Goal: Transaction & Acquisition: Purchase product/service

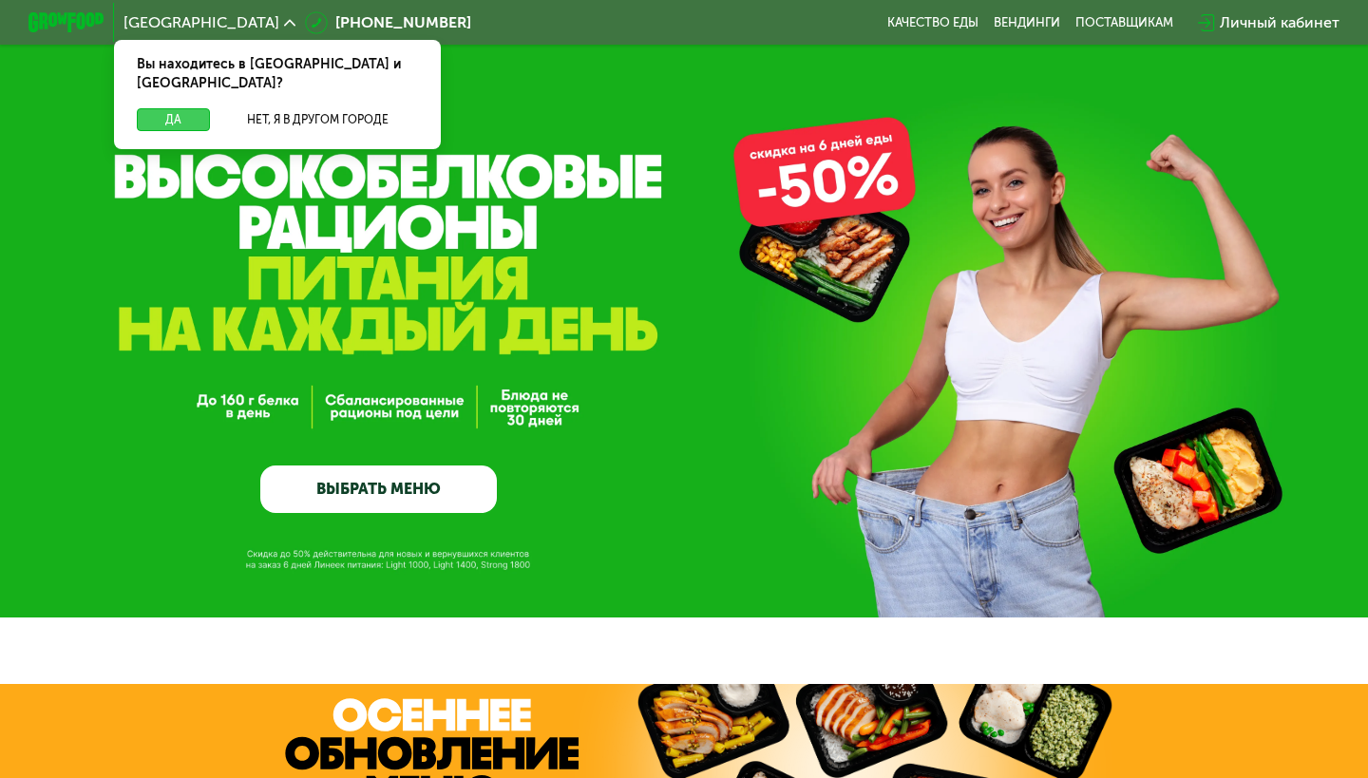
click at [190, 108] on button "Да" at bounding box center [173, 119] width 73 height 23
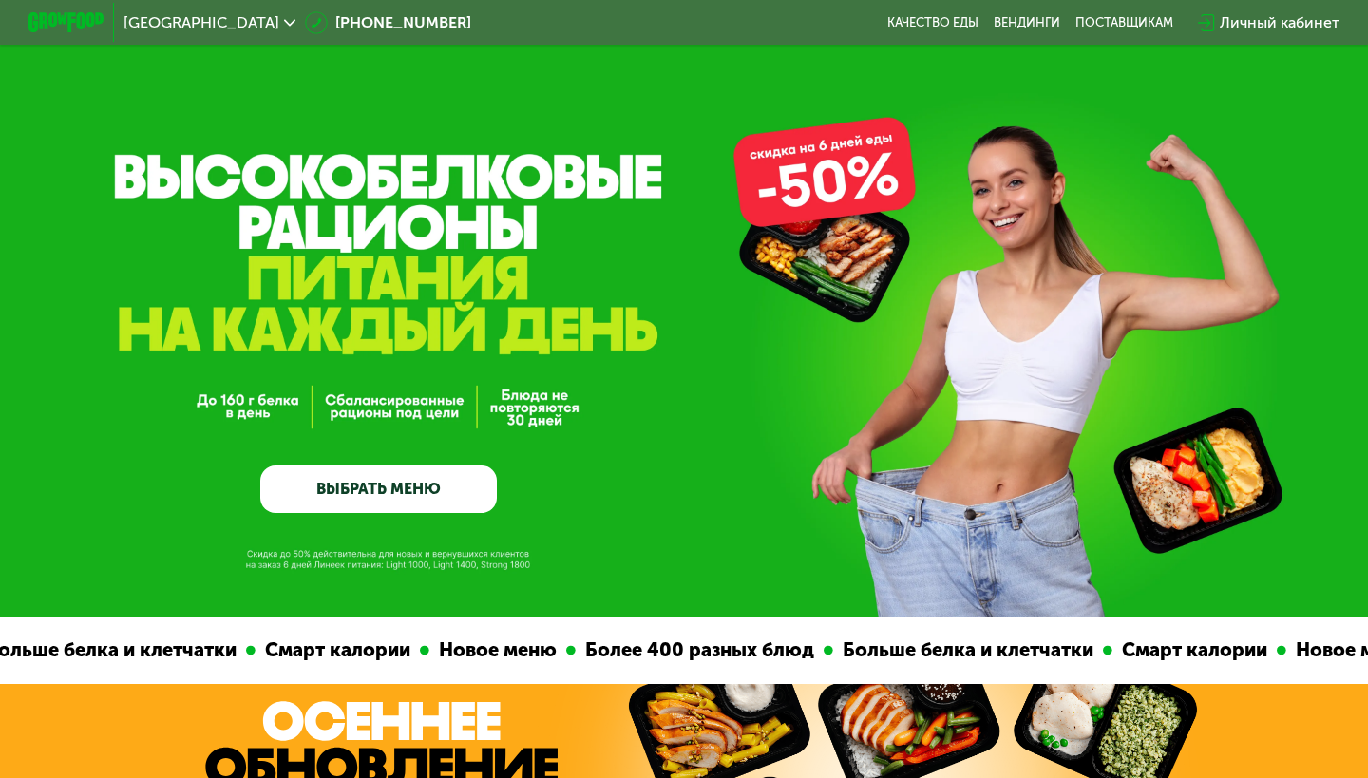
click at [365, 496] on link "ВЫБРАТЬ МЕНЮ" at bounding box center [378, 488] width 237 height 47
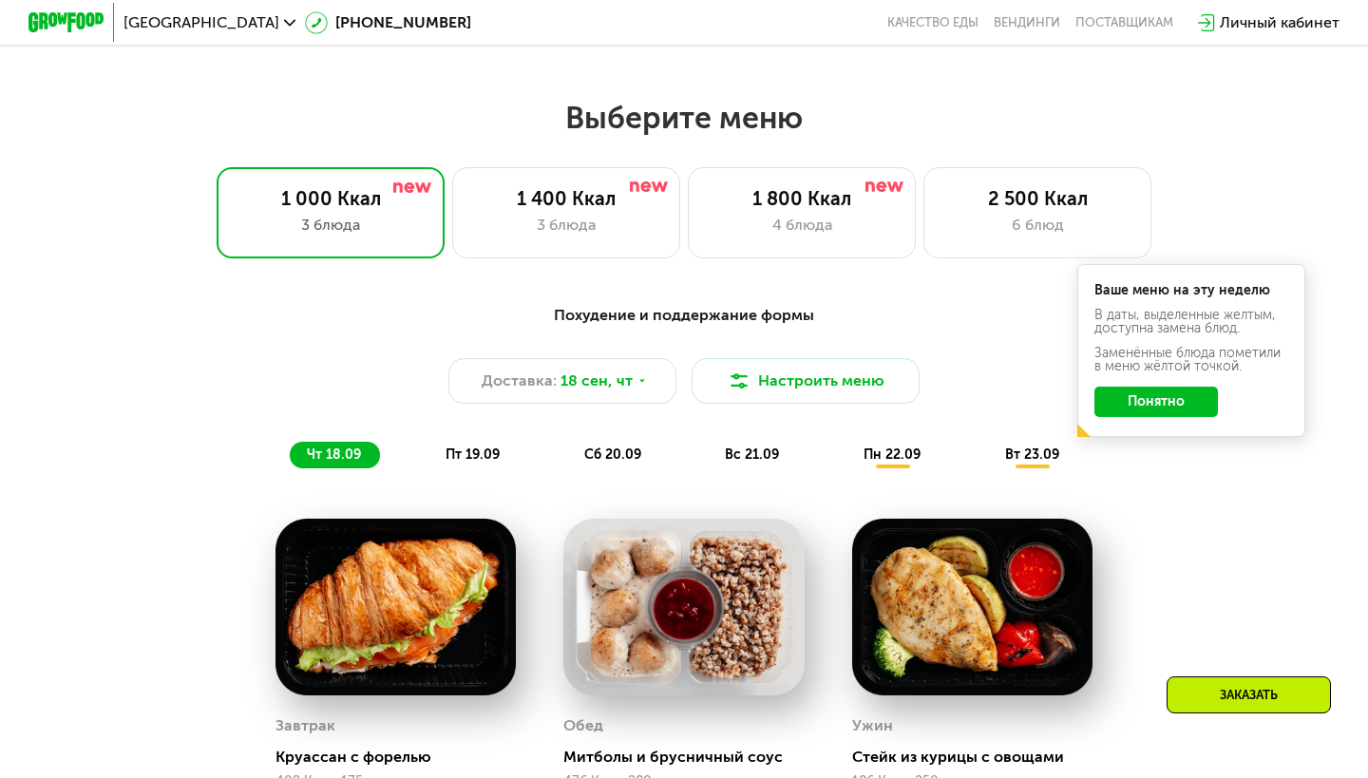
scroll to position [1154, 0]
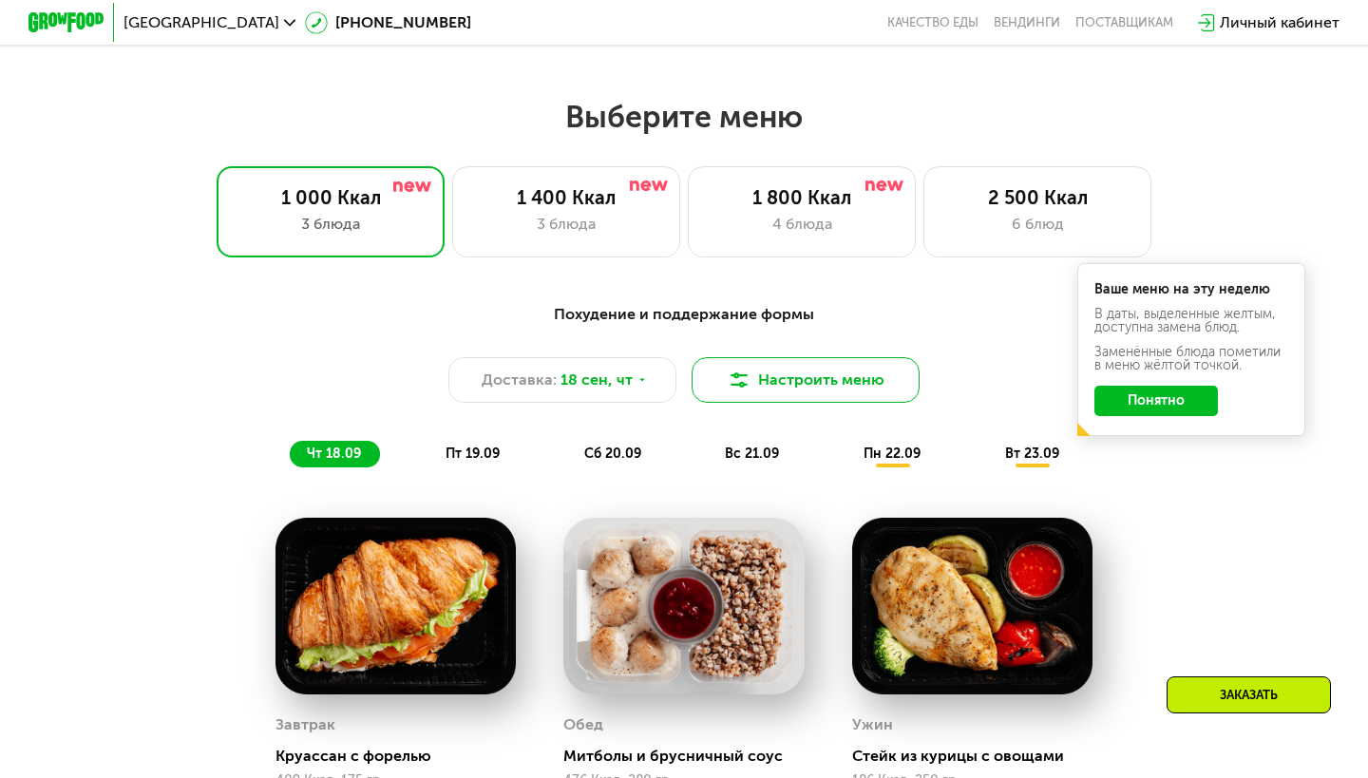
click at [795, 381] on button "Настроить меню" at bounding box center [806, 380] width 228 height 46
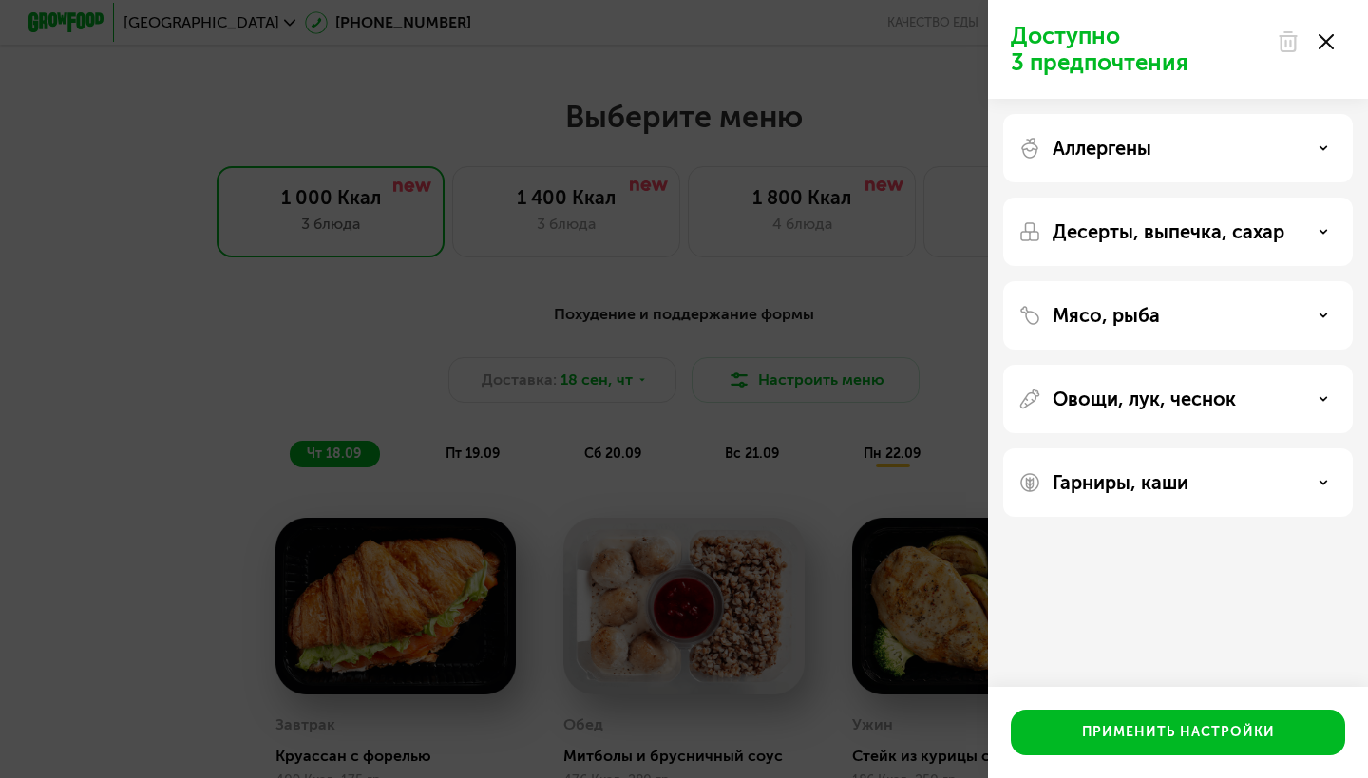
click at [769, 297] on div "Доступно 3 предпочтения Аллергены Десерты, выпечка, сахар Мясо, рыба Овощи, лук…" at bounding box center [684, 389] width 1368 height 778
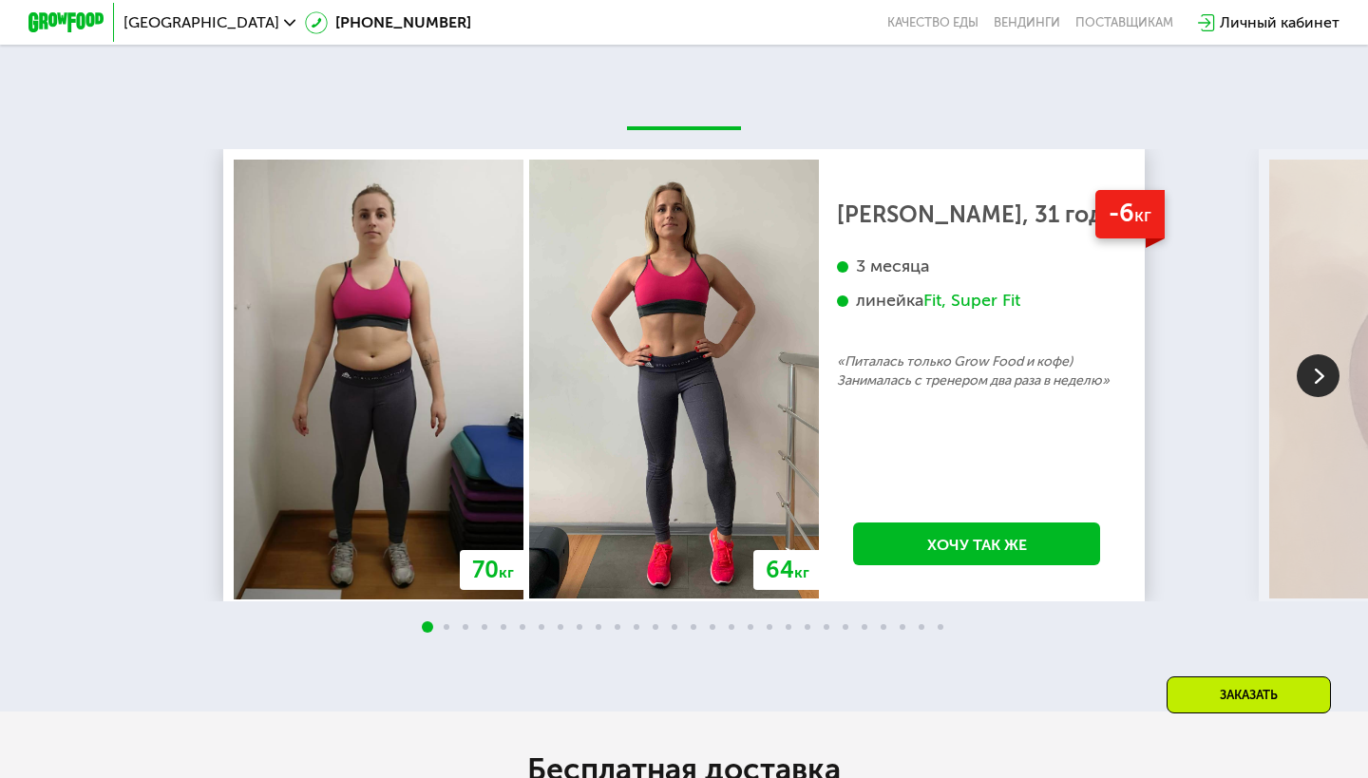
scroll to position [3553, 0]
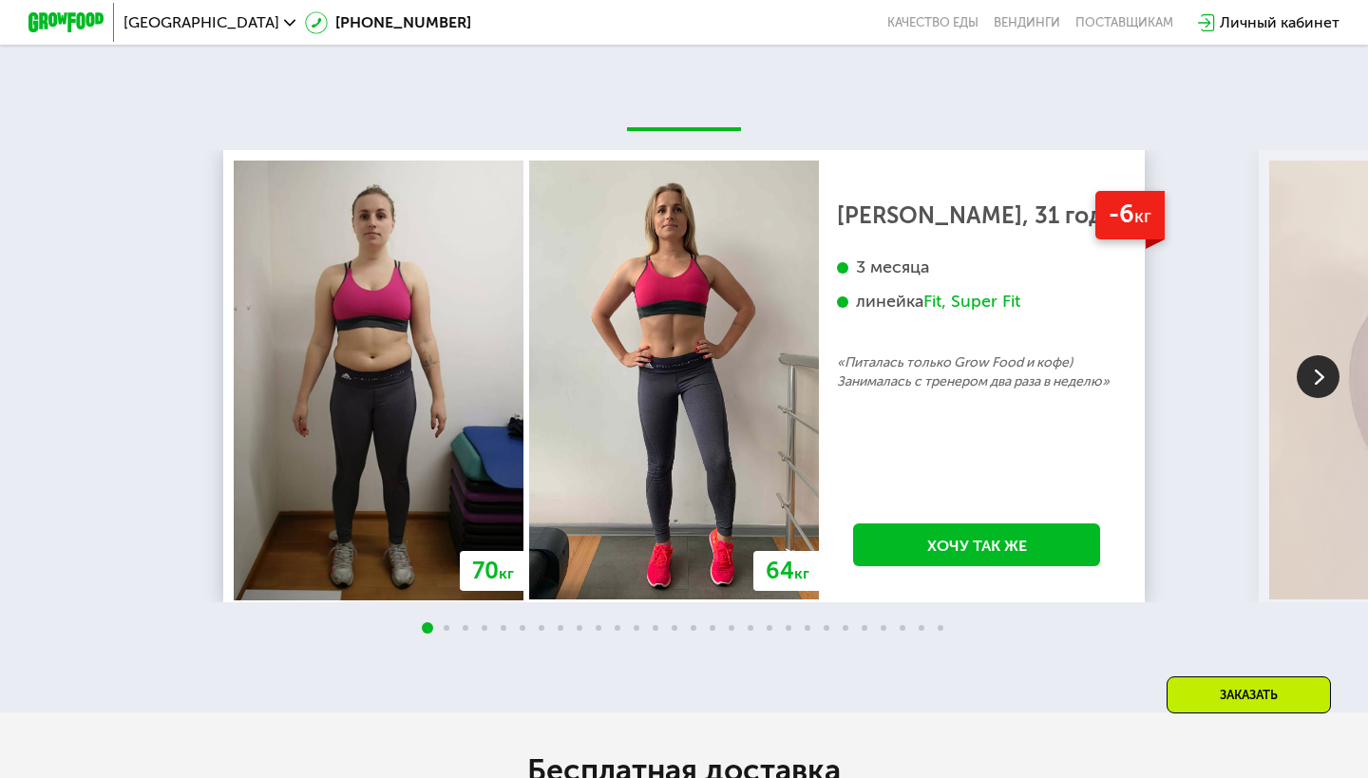
click at [1319, 371] on img at bounding box center [1318, 376] width 43 height 43
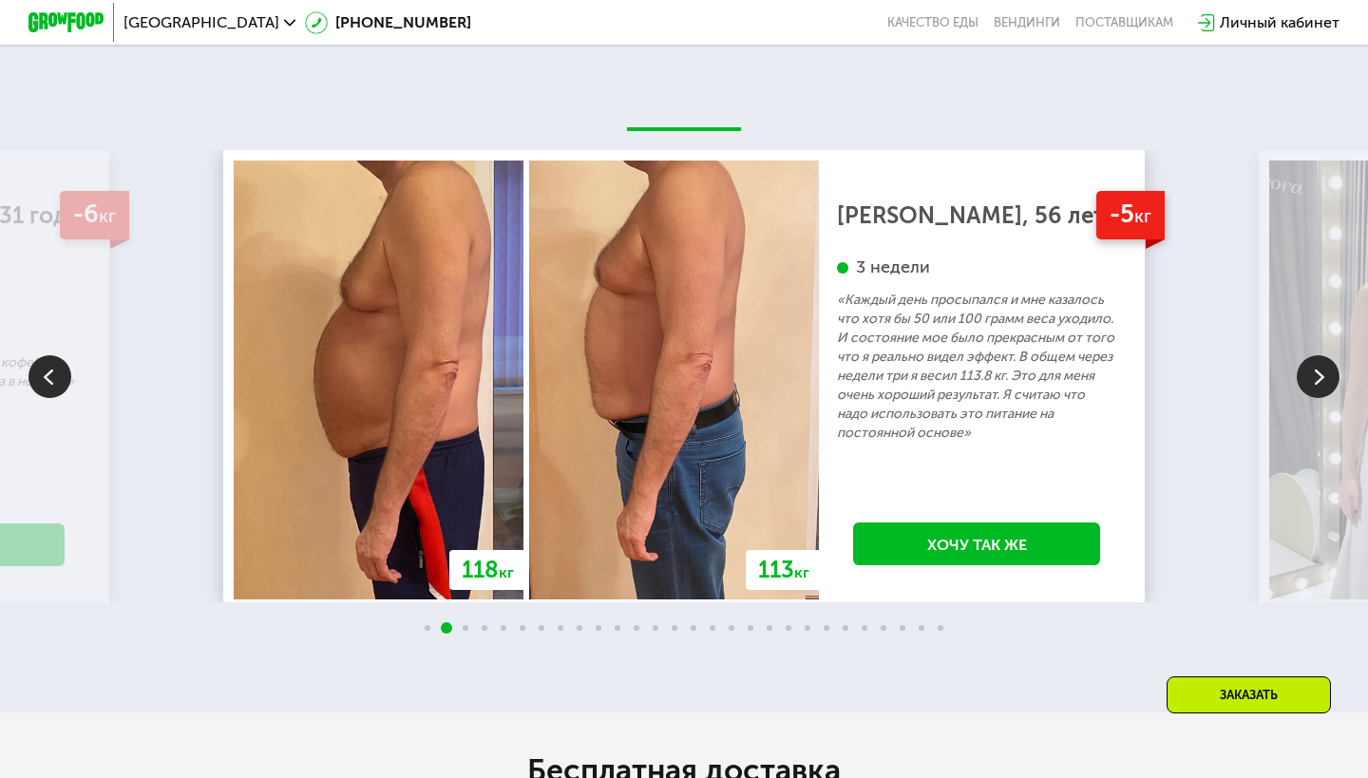
click at [1319, 371] on img at bounding box center [1318, 376] width 43 height 43
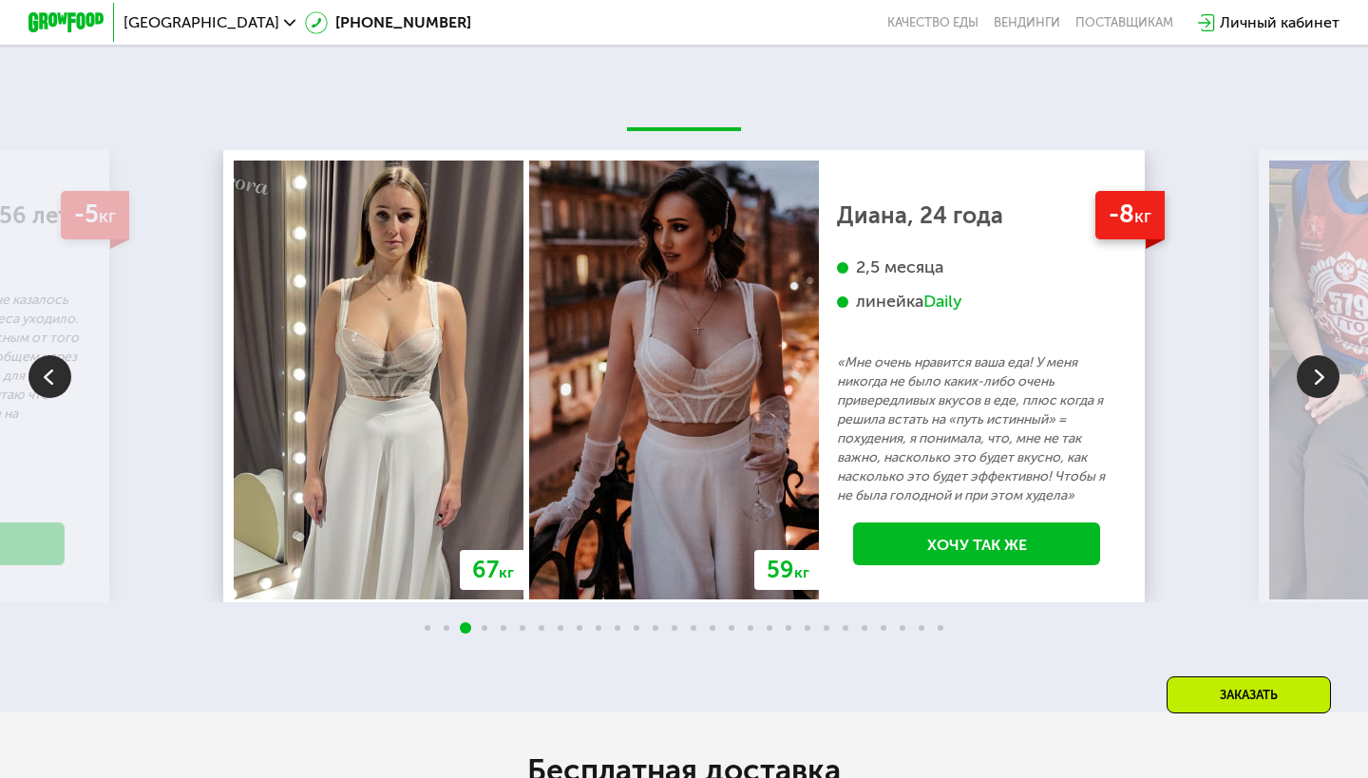
click at [1319, 371] on img at bounding box center [1318, 376] width 43 height 43
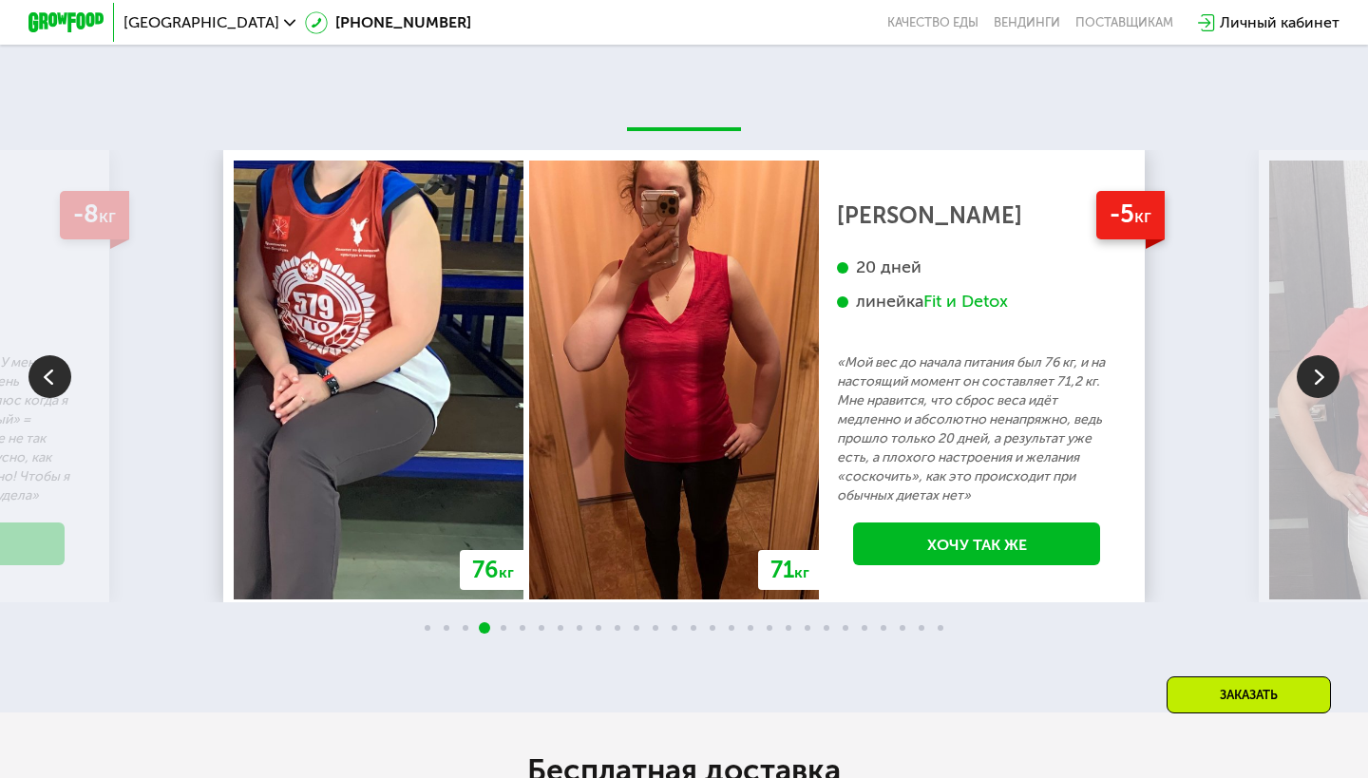
click at [1319, 371] on img at bounding box center [1318, 376] width 43 height 43
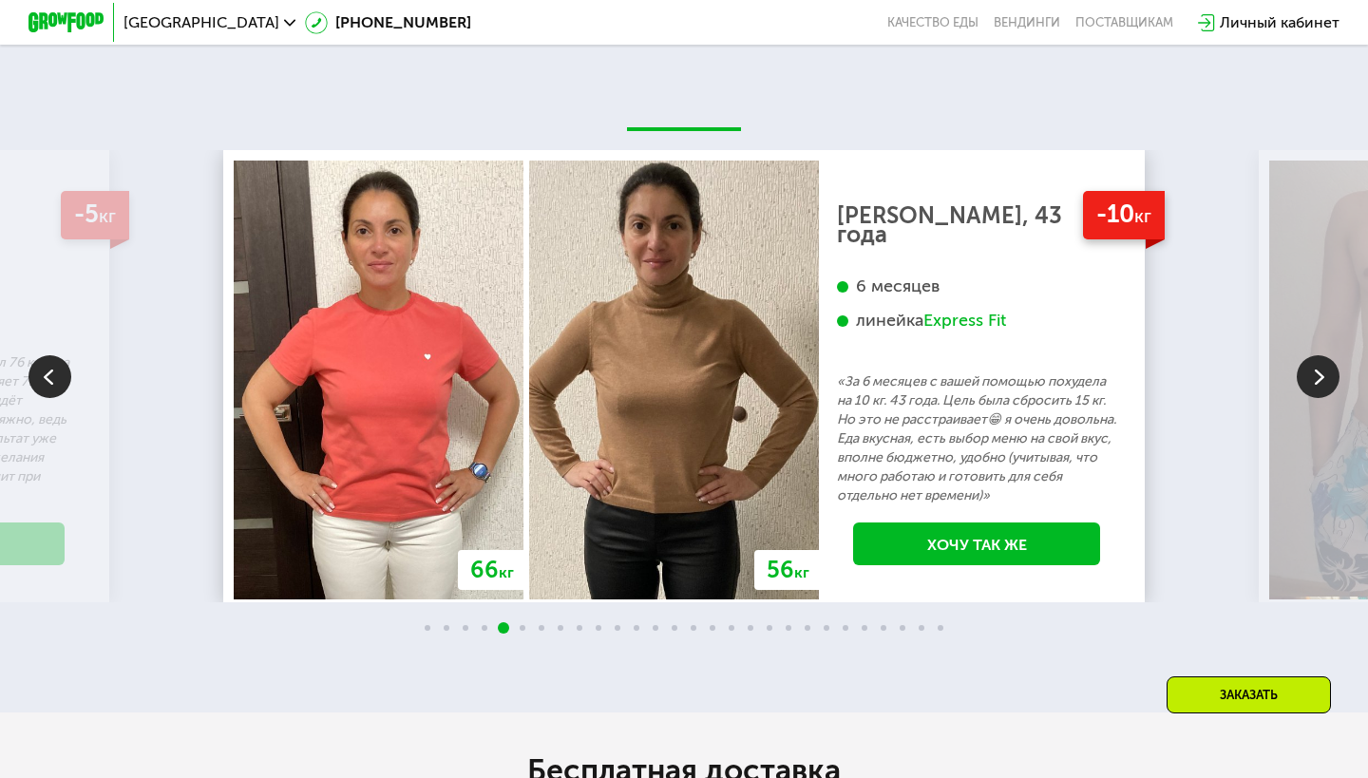
click at [1319, 371] on img at bounding box center [1318, 376] width 43 height 43
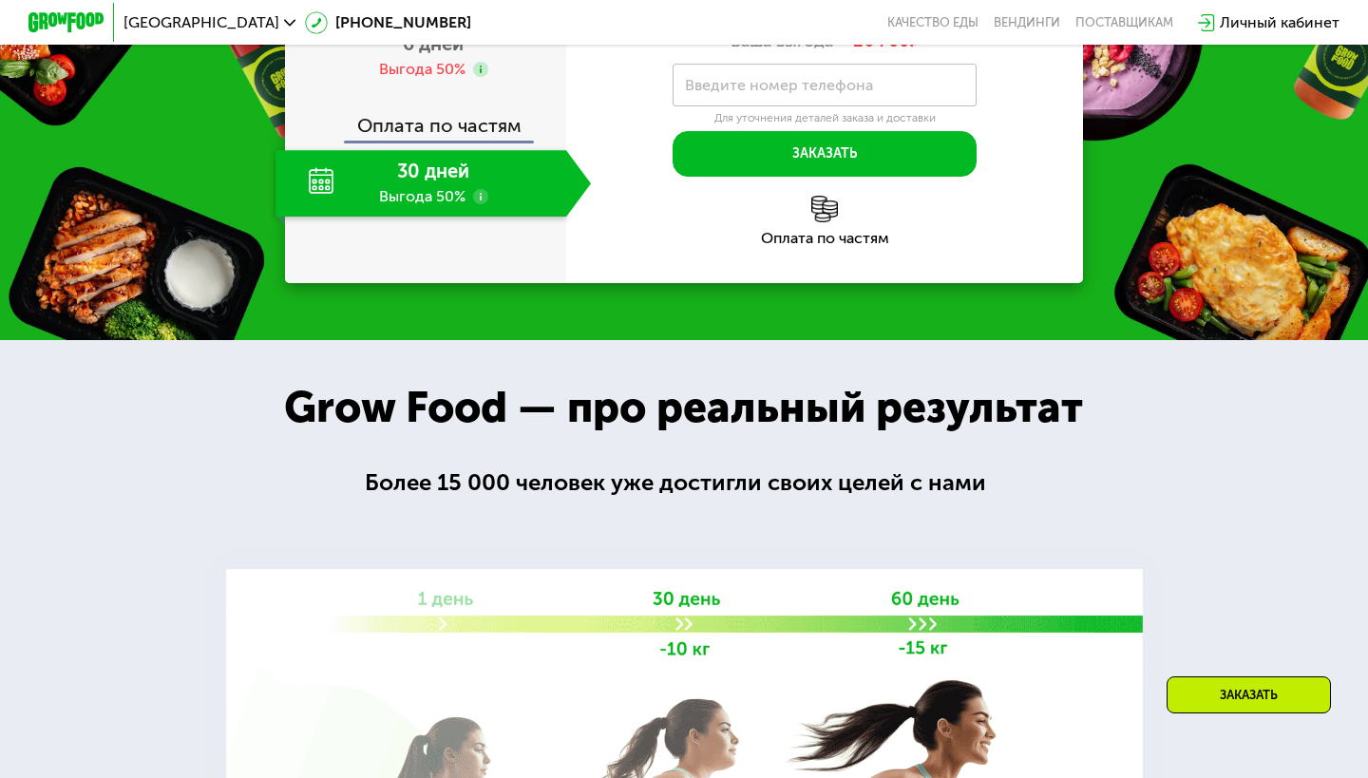
scroll to position [2464, 0]
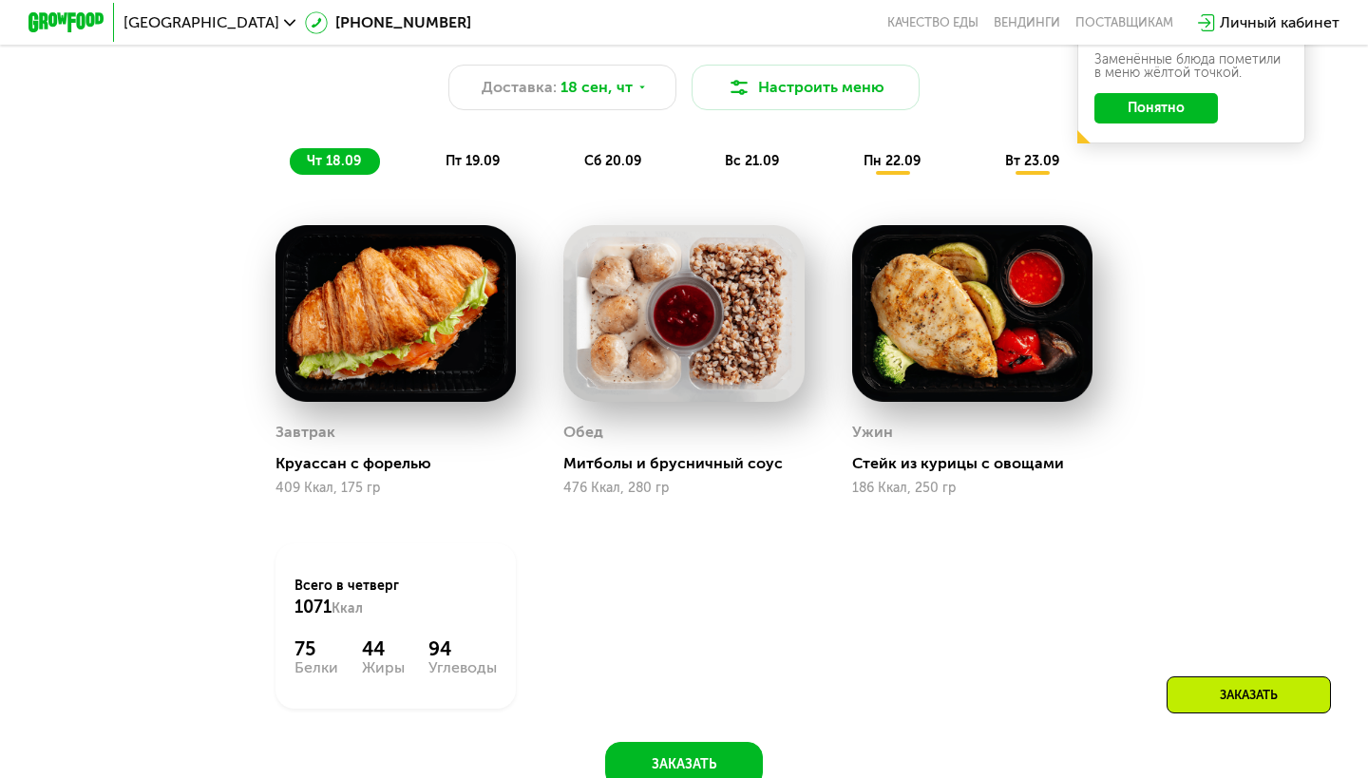
scroll to position [1262, 0]
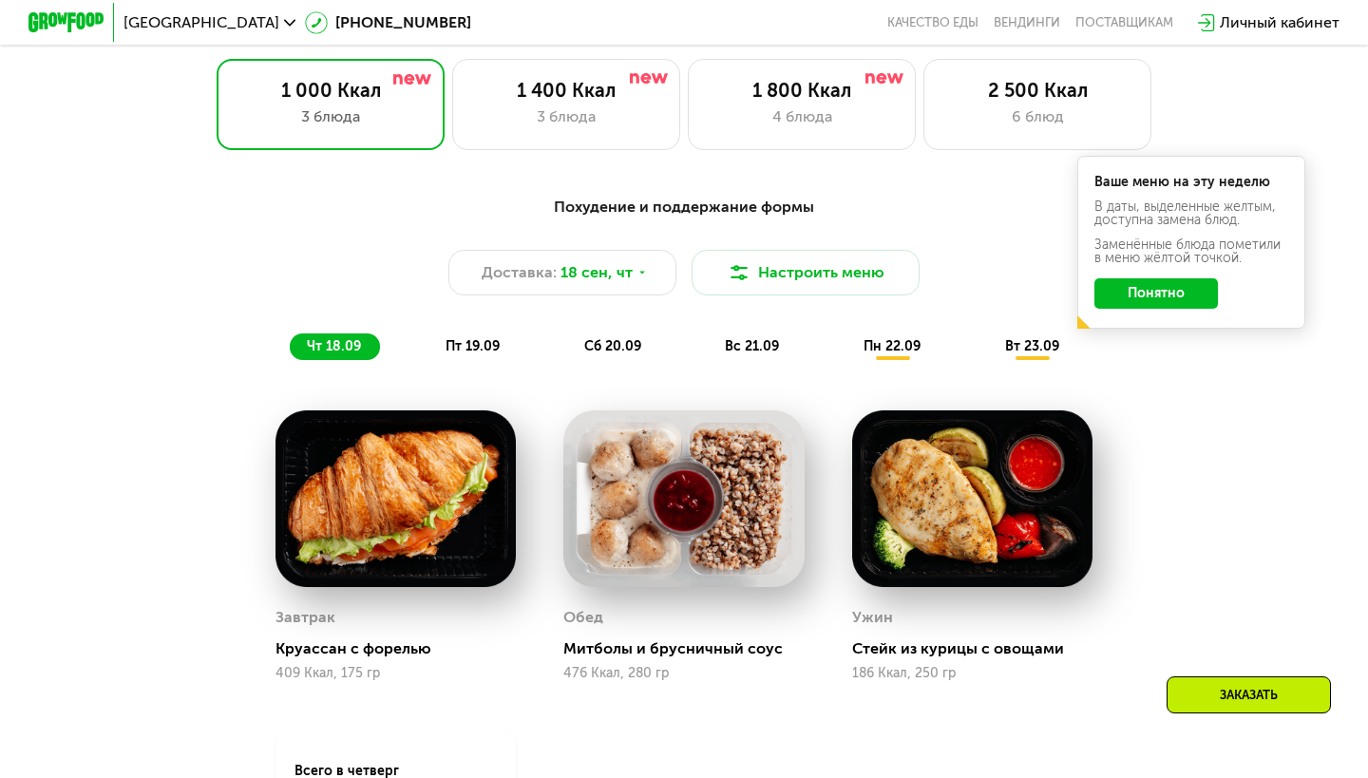
click at [468, 331] on div "Похудение и поддержание формы Доставка: [DATE] Настроить меню чт 18.09 пт 19.09…" at bounding box center [684, 278] width 1125 height 164
click at [472, 338] on span "пт 19.09" at bounding box center [473, 346] width 54 height 16
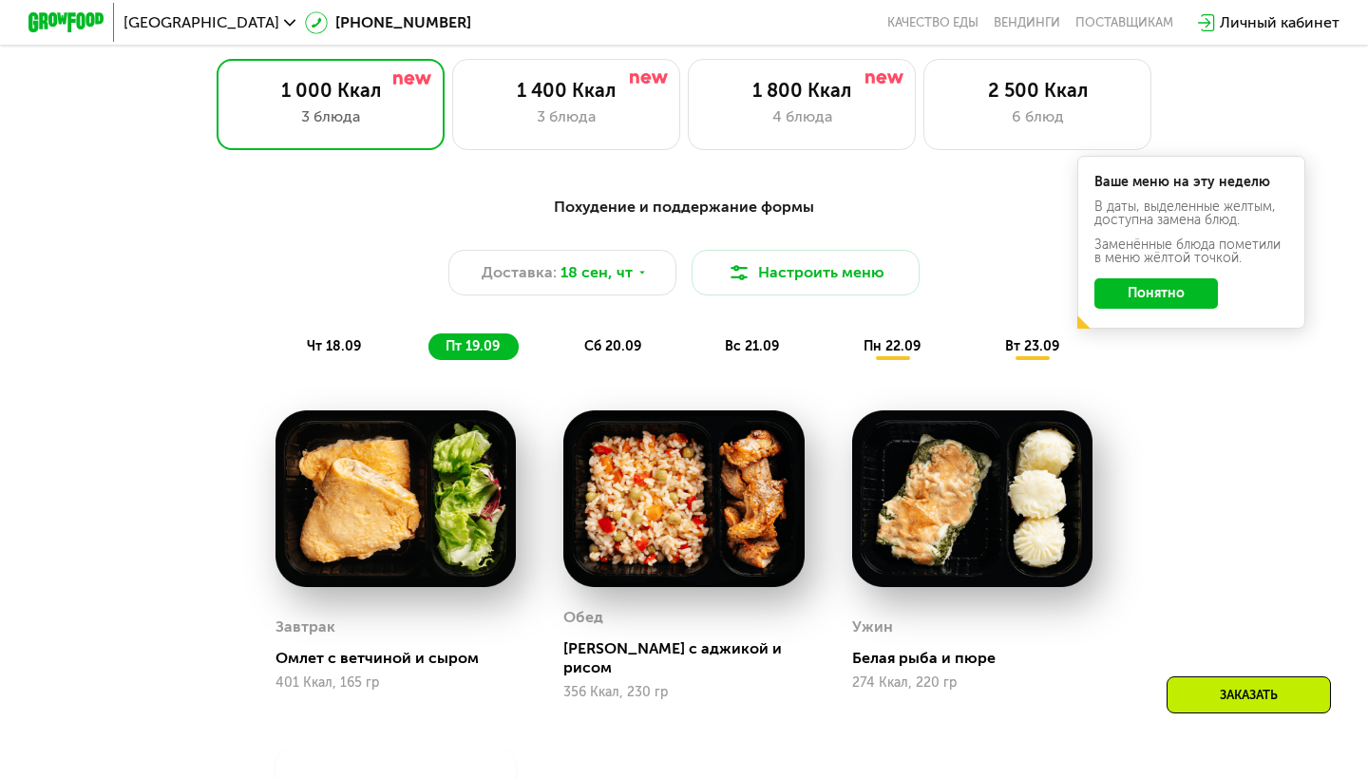
click at [621, 344] on span "сб 20.09" at bounding box center [612, 346] width 57 height 16
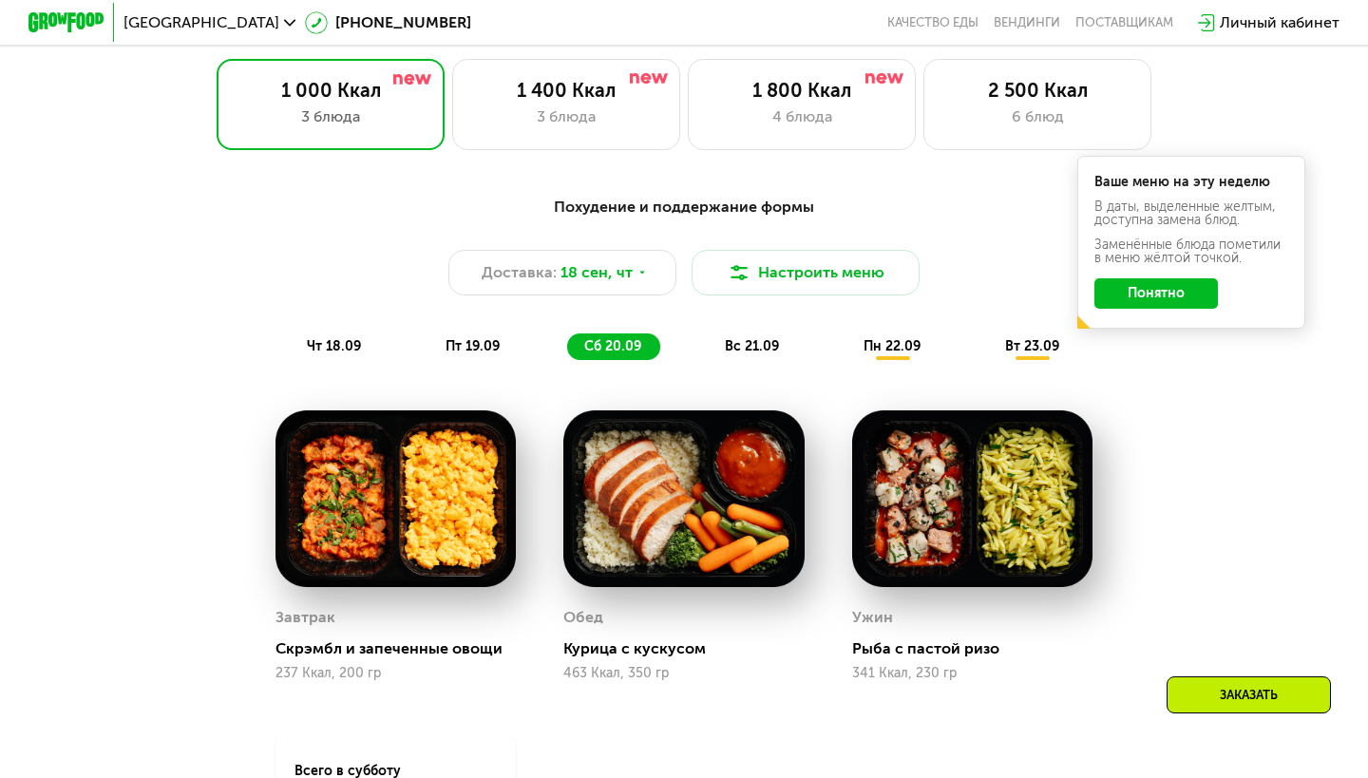
click at [738, 340] on span "вс 21.09" at bounding box center [752, 346] width 54 height 16
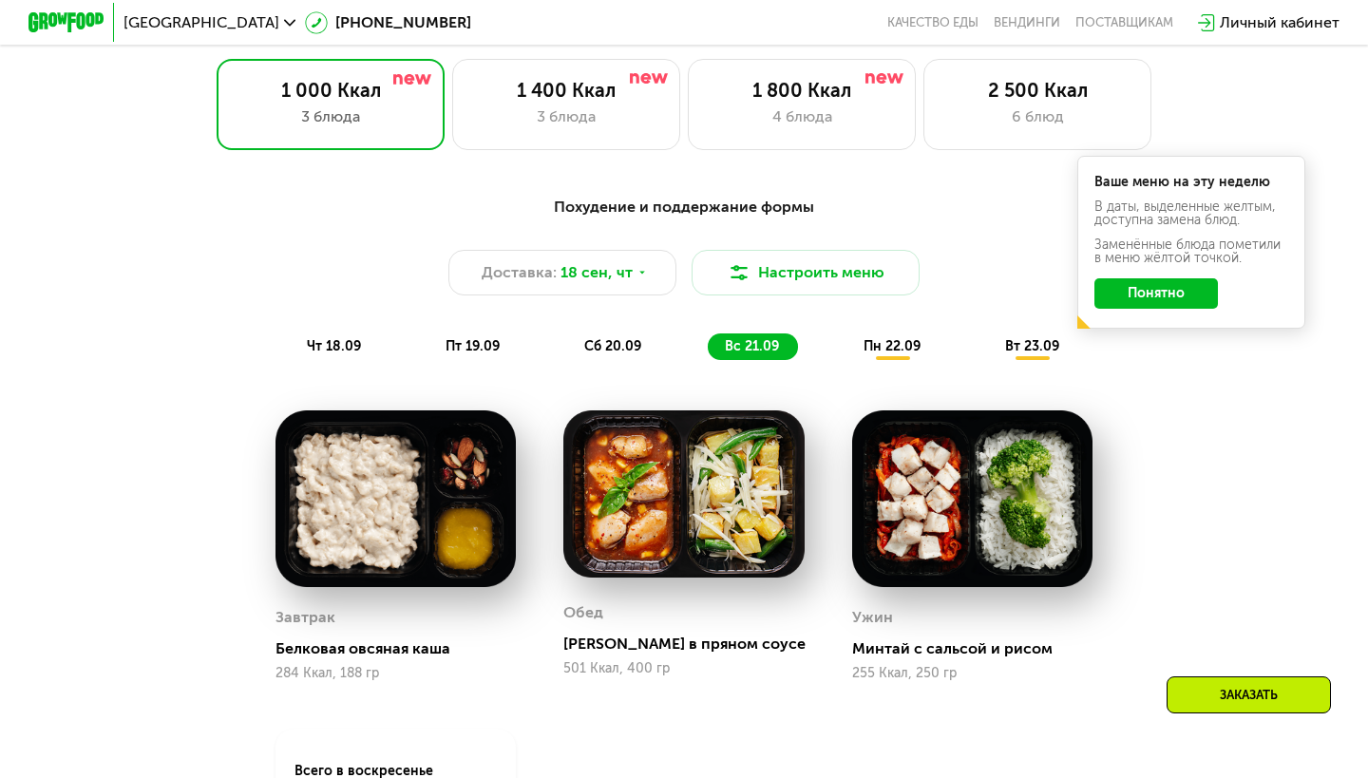
click at [888, 340] on span "пн 22.09" at bounding box center [891, 346] width 57 height 16
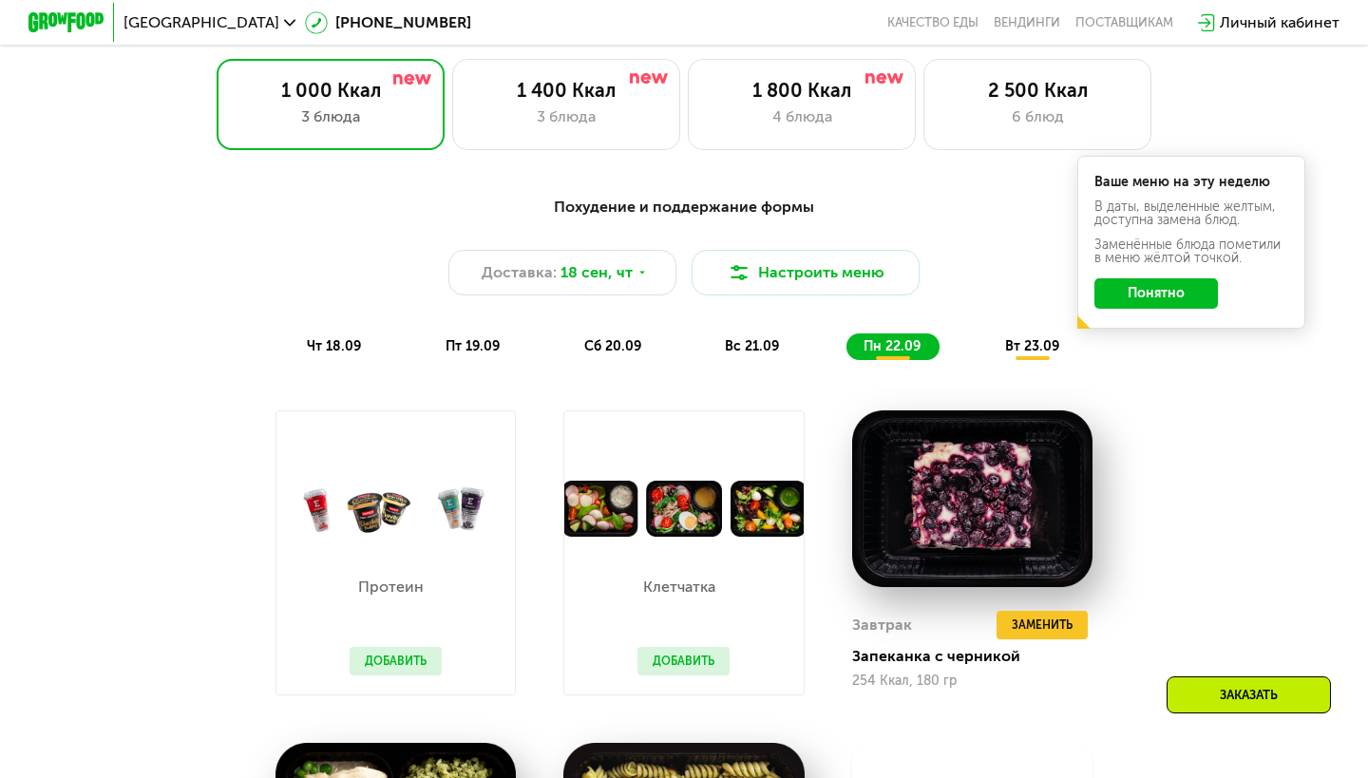
click at [1008, 350] on span "вт 23.09" at bounding box center [1032, 346] width 54 height 16
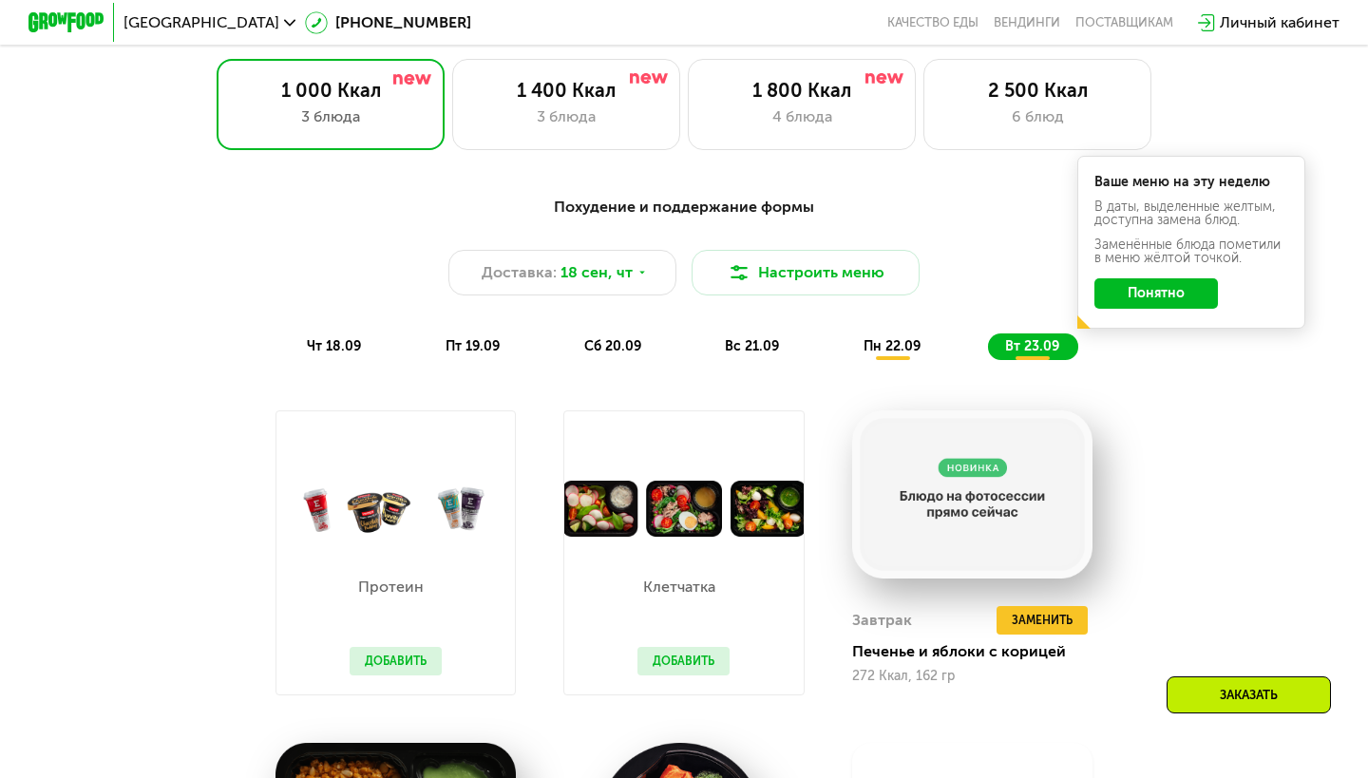
click at [892, 340] on span "пн 22.09" at bounding box center [891, 346] width 57 height 16
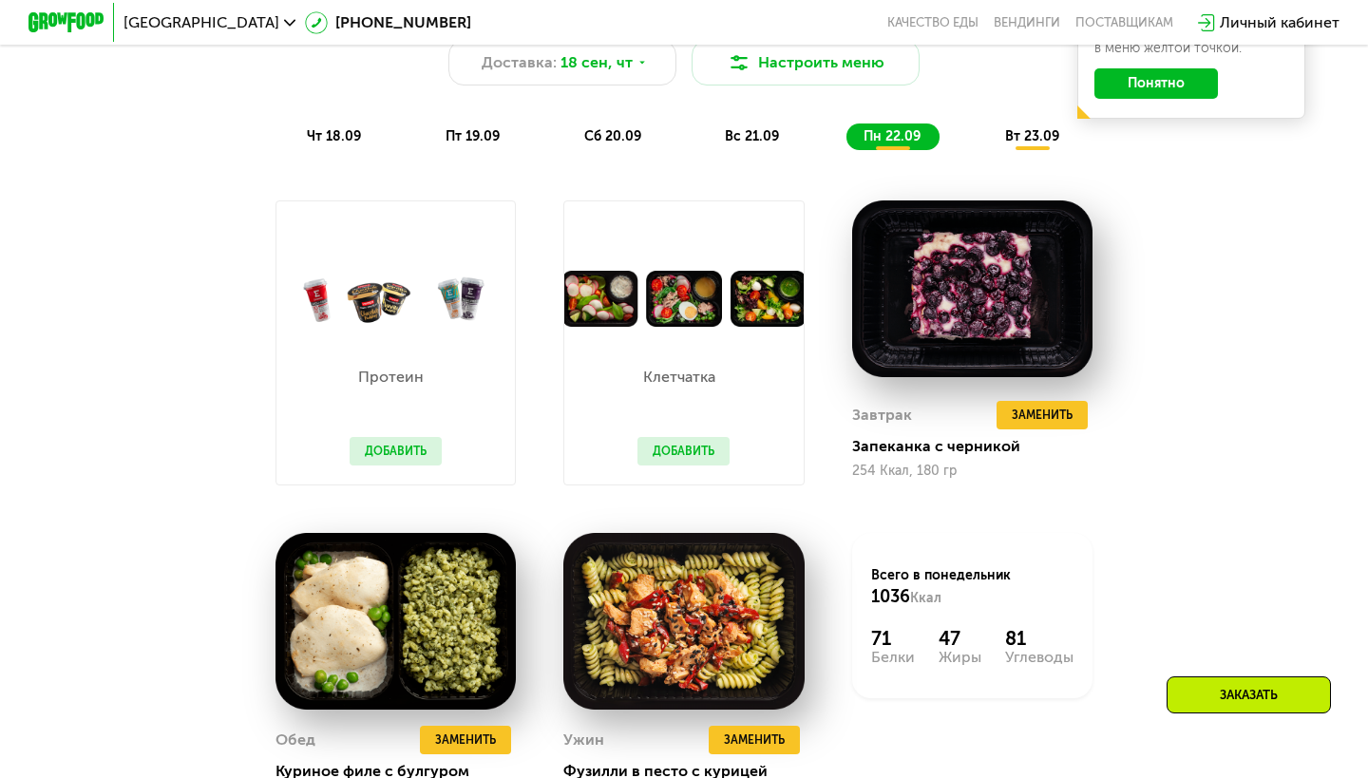
scroll to position [1460, 0]
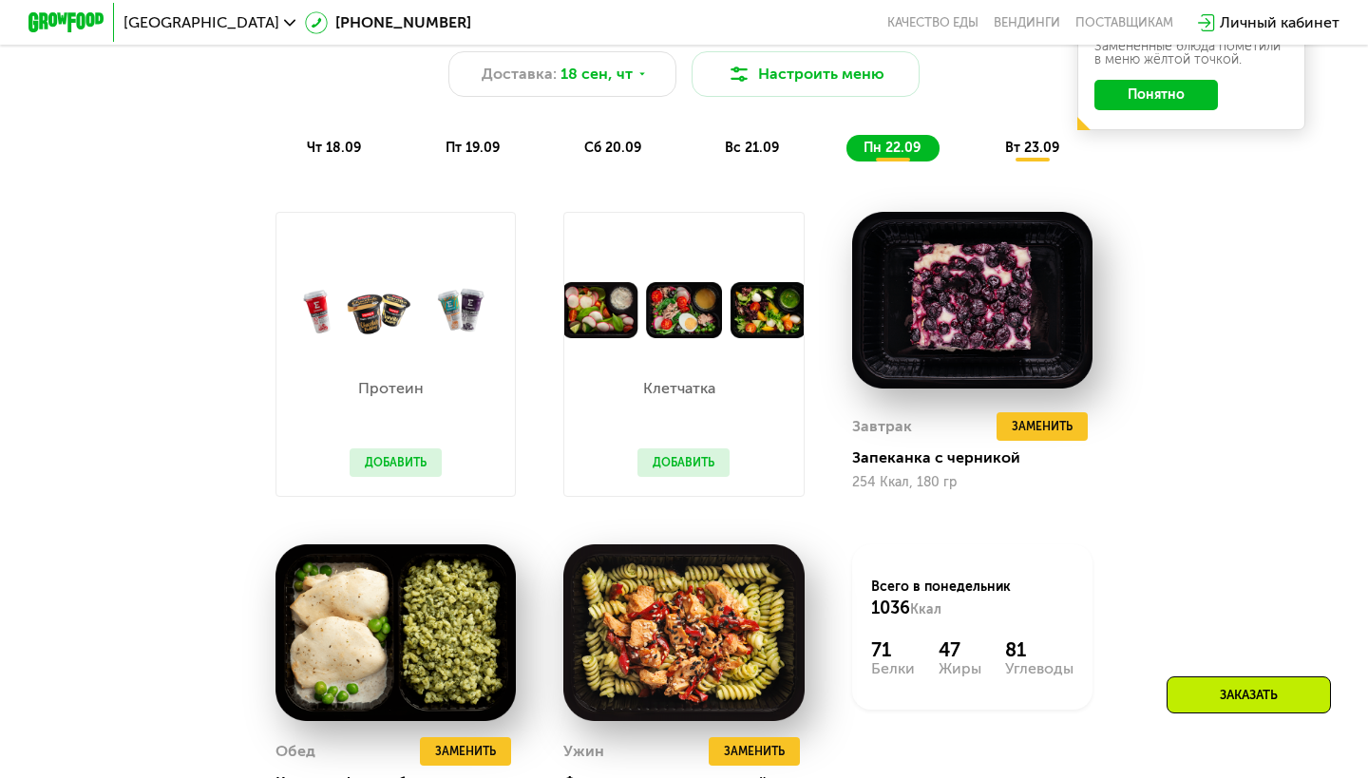
click at [771, 146] on span "вс 21.09" at bounding box center [752, 148] width 54 height 16
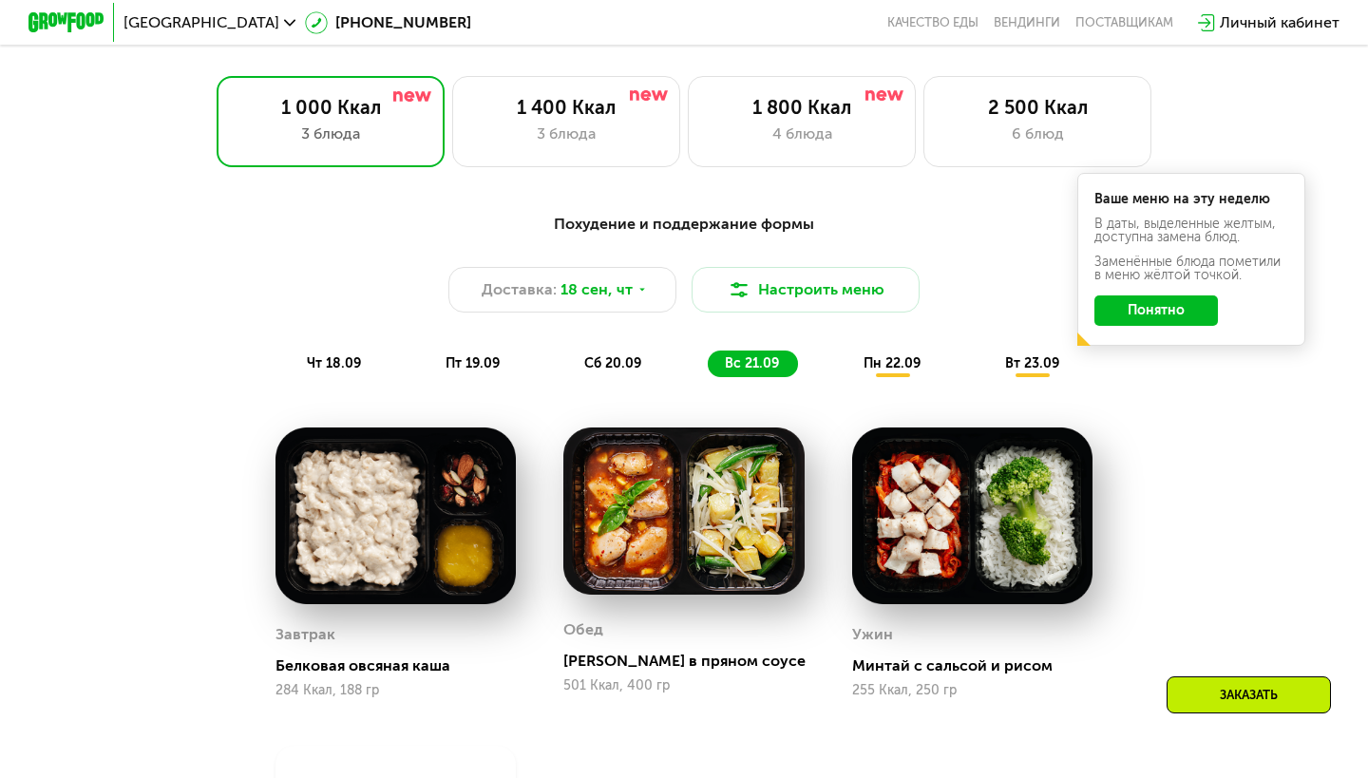
scroll to position [1187, 0]
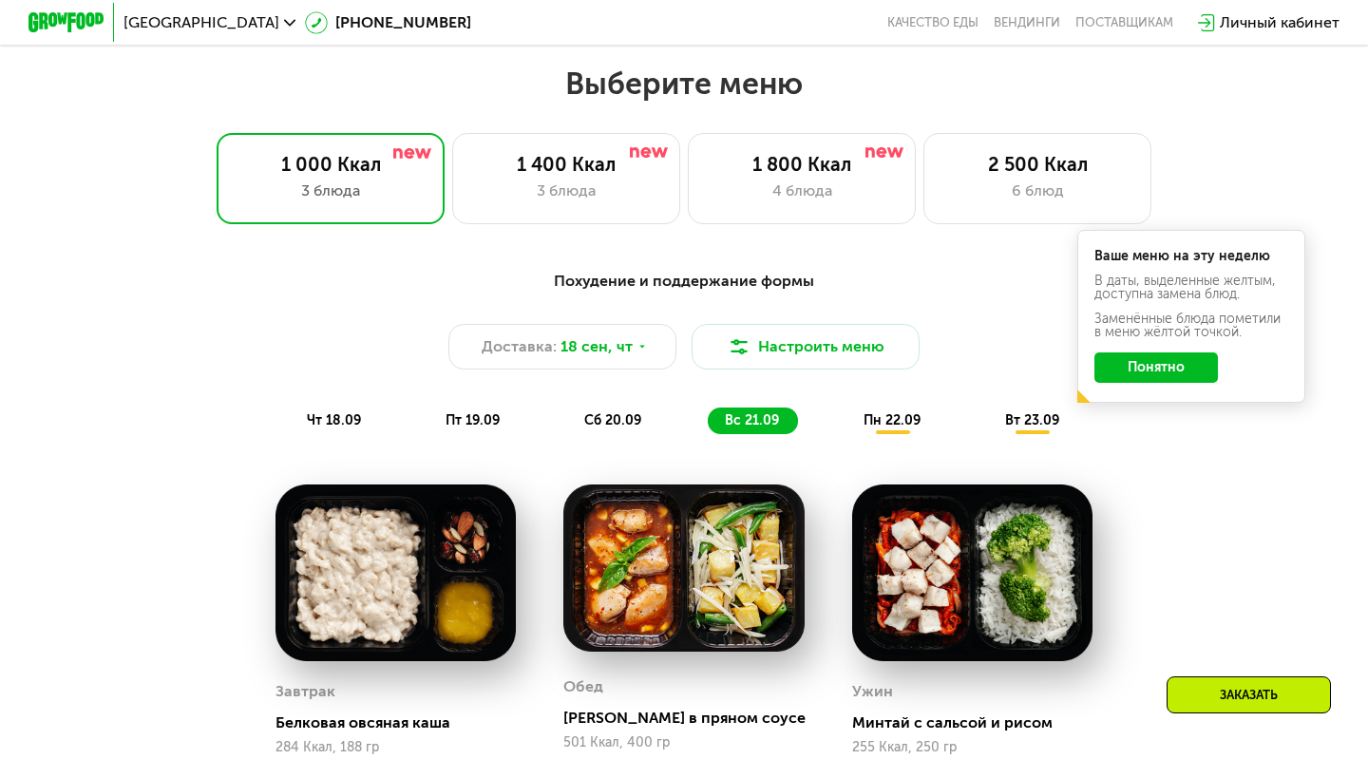
click at [624, 413] on span "сб 20.09" at bounding box center [612, 420] width 57 height 16
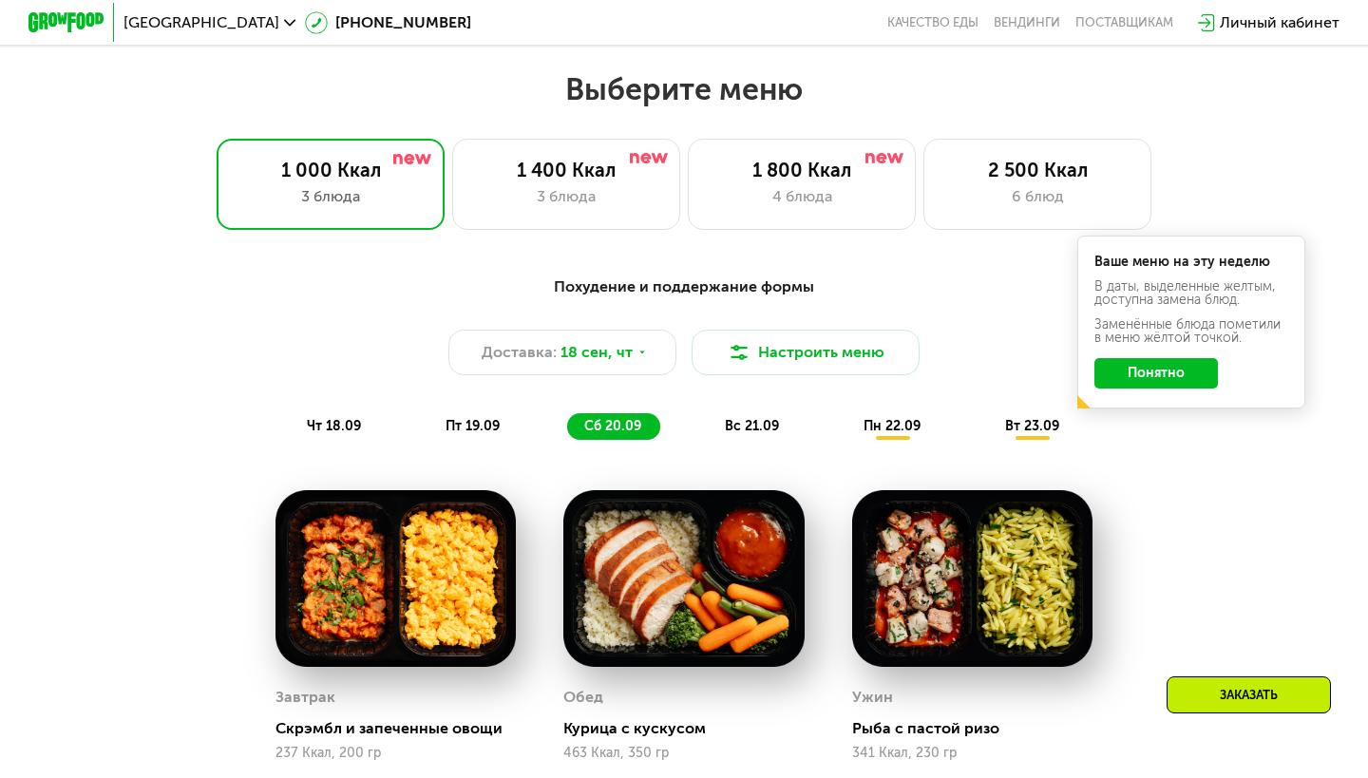
scroll to position [1128, 0]
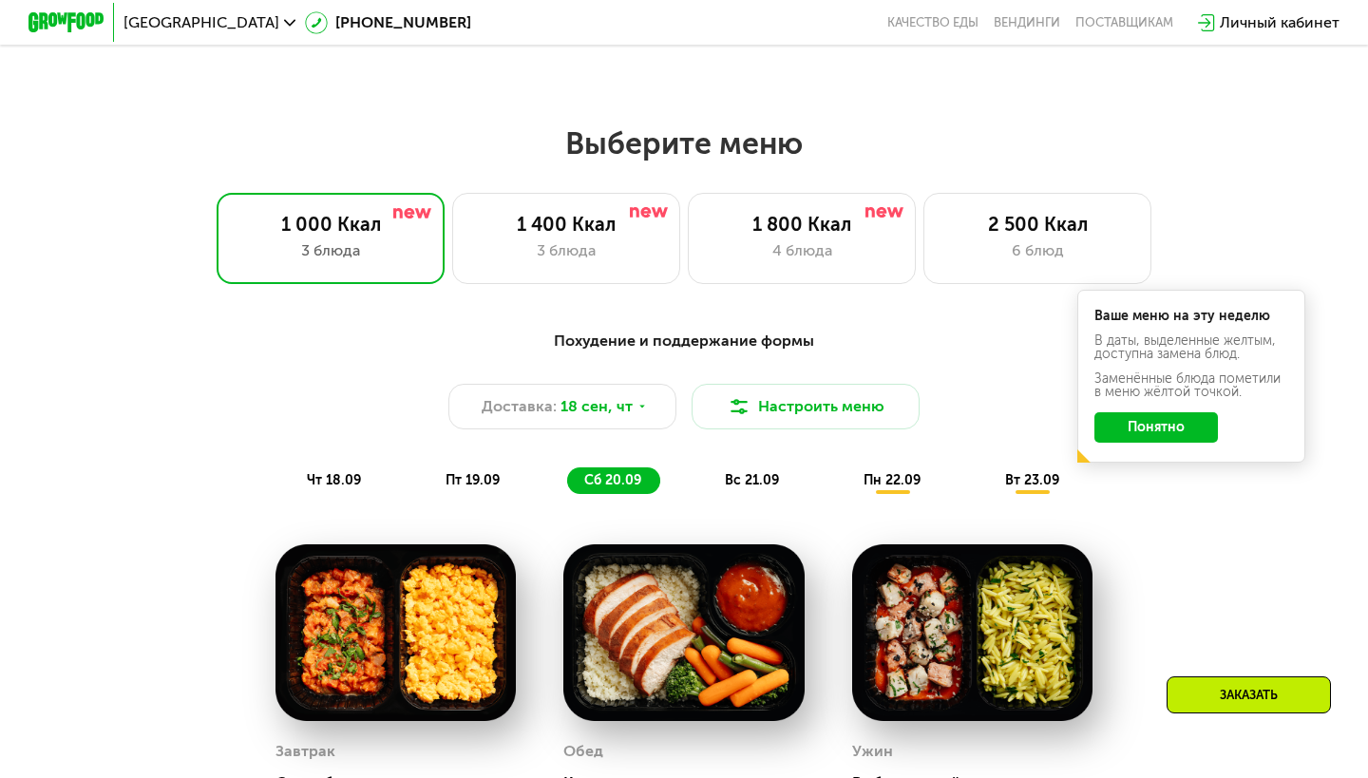
click at [469, 481] on span "пт 19.09" at bounding box center [473, 480] width 54 height 16
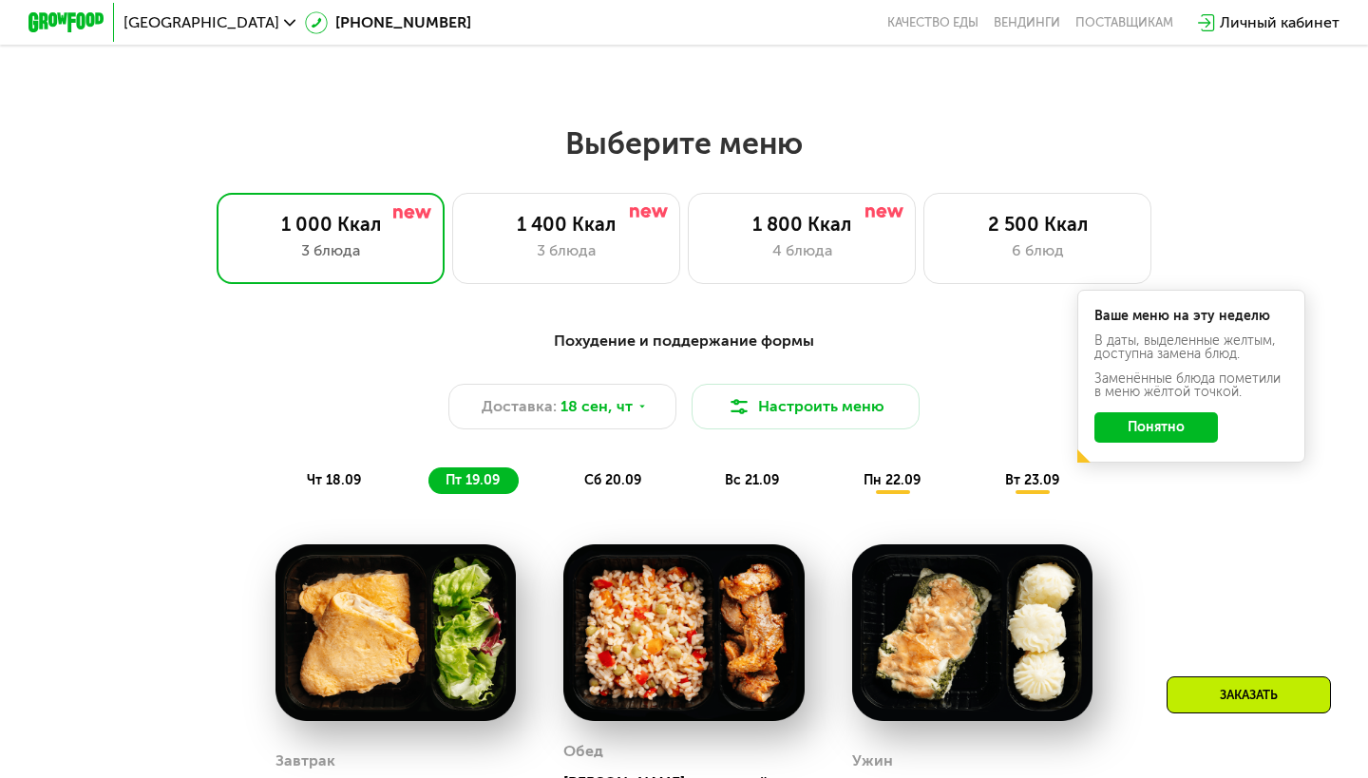
click at [373, 486] on div "чт 18.09" at bounding box center [335, 480] width 90 height 27
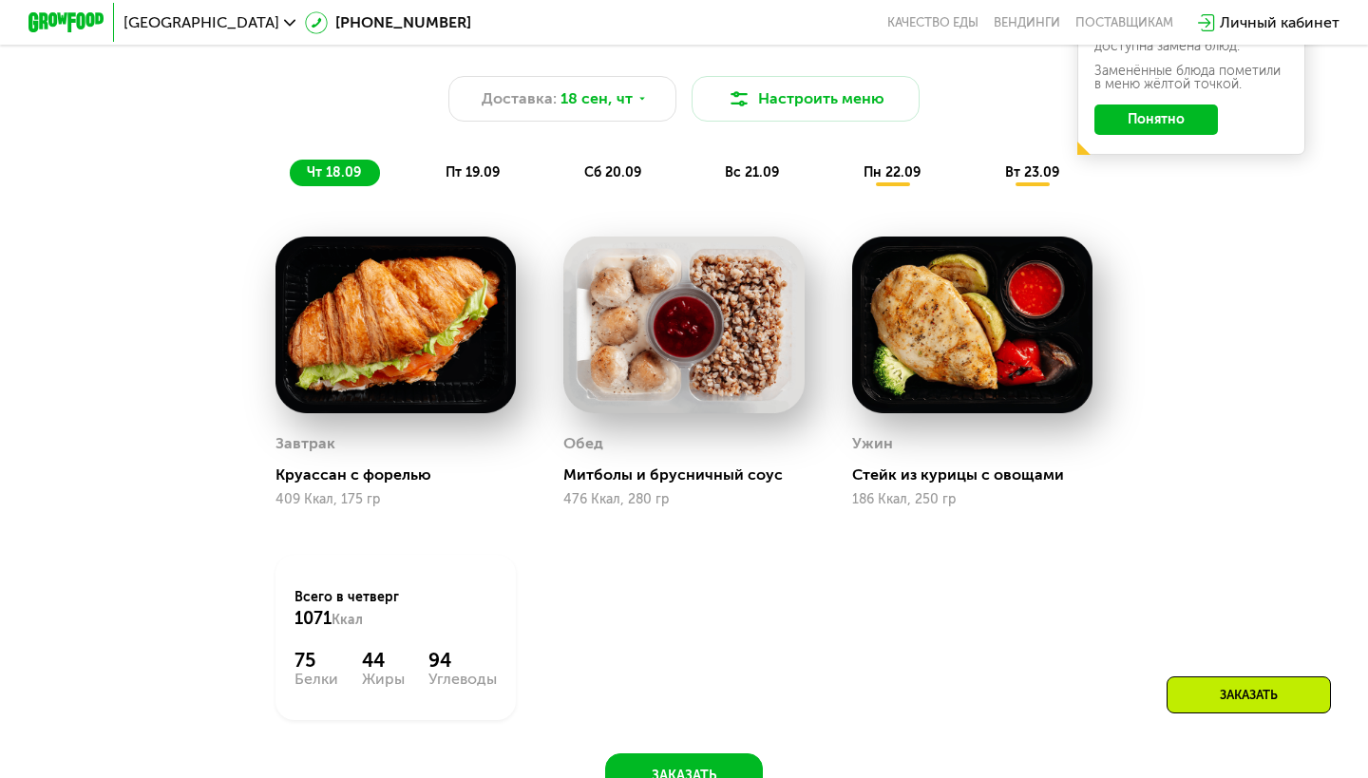
scroll to position [1265, 0]
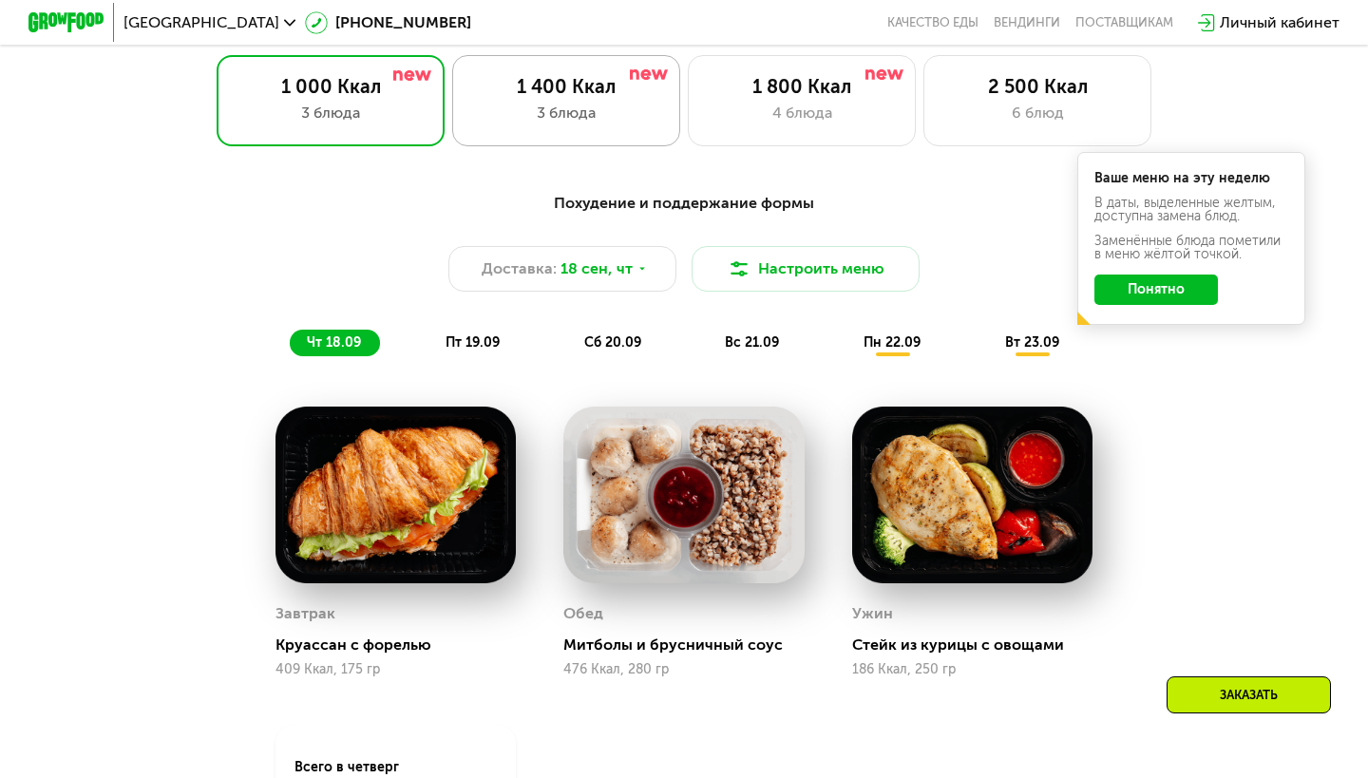
click at [568, 115] on div "3 блюда" at bounding box center [566, 113] width 188 height 23
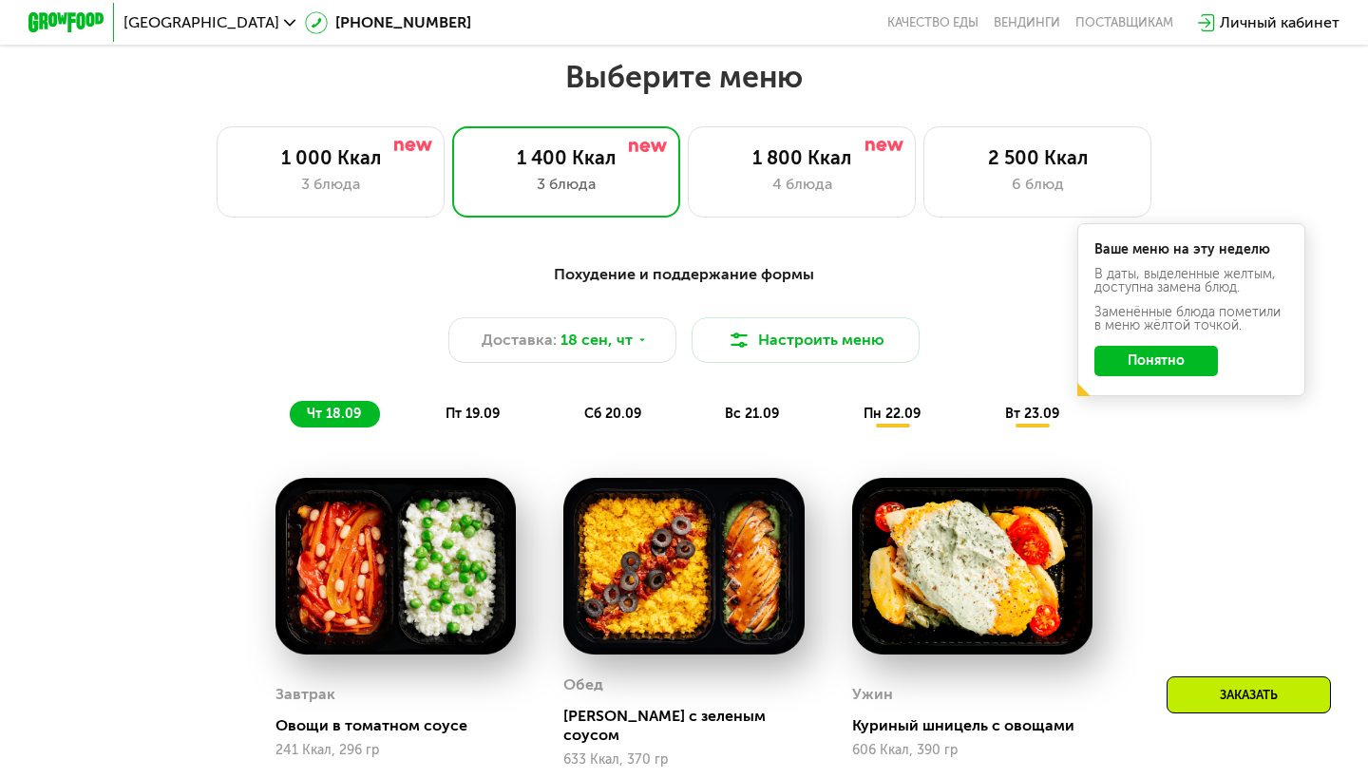
scroll to position [1202, 0]
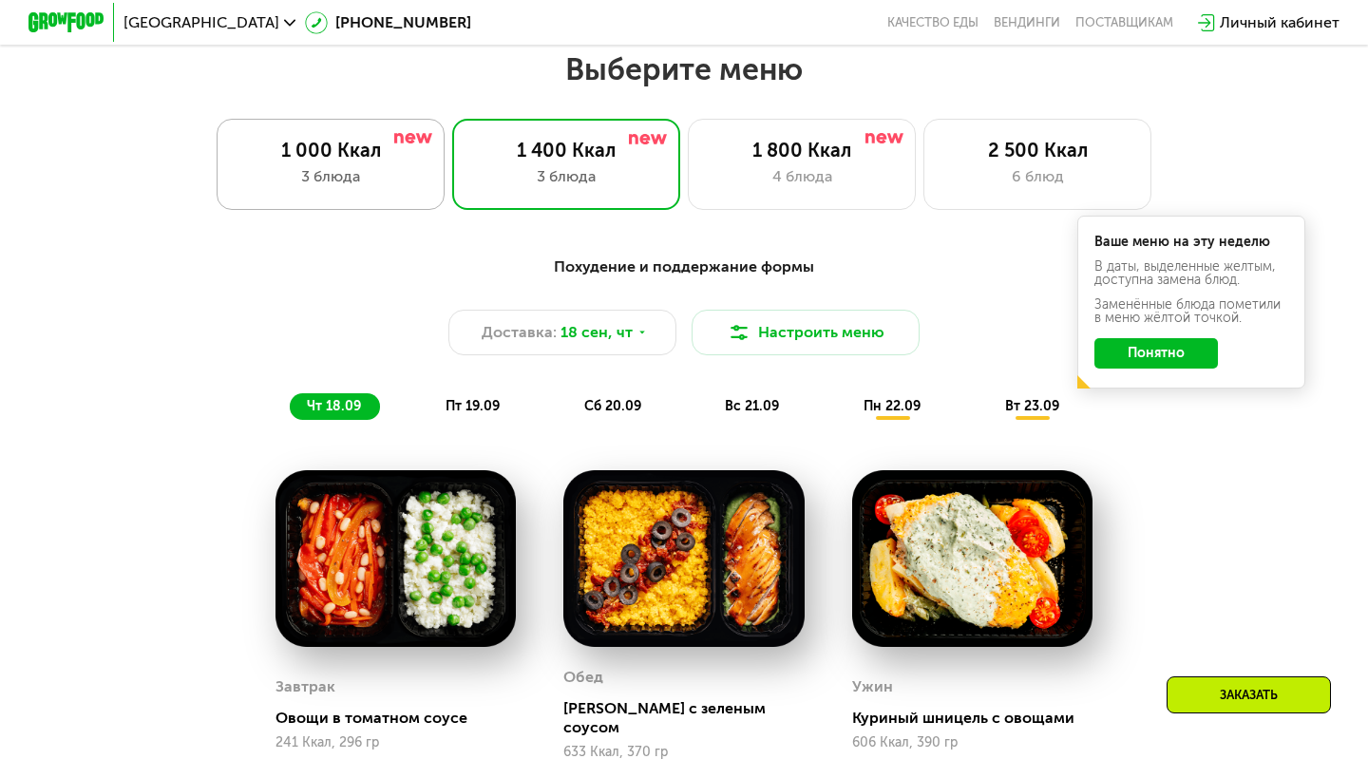
click at [359, 180] on div "3 блюда" at bounding box center [331, 176] width 188 height 23
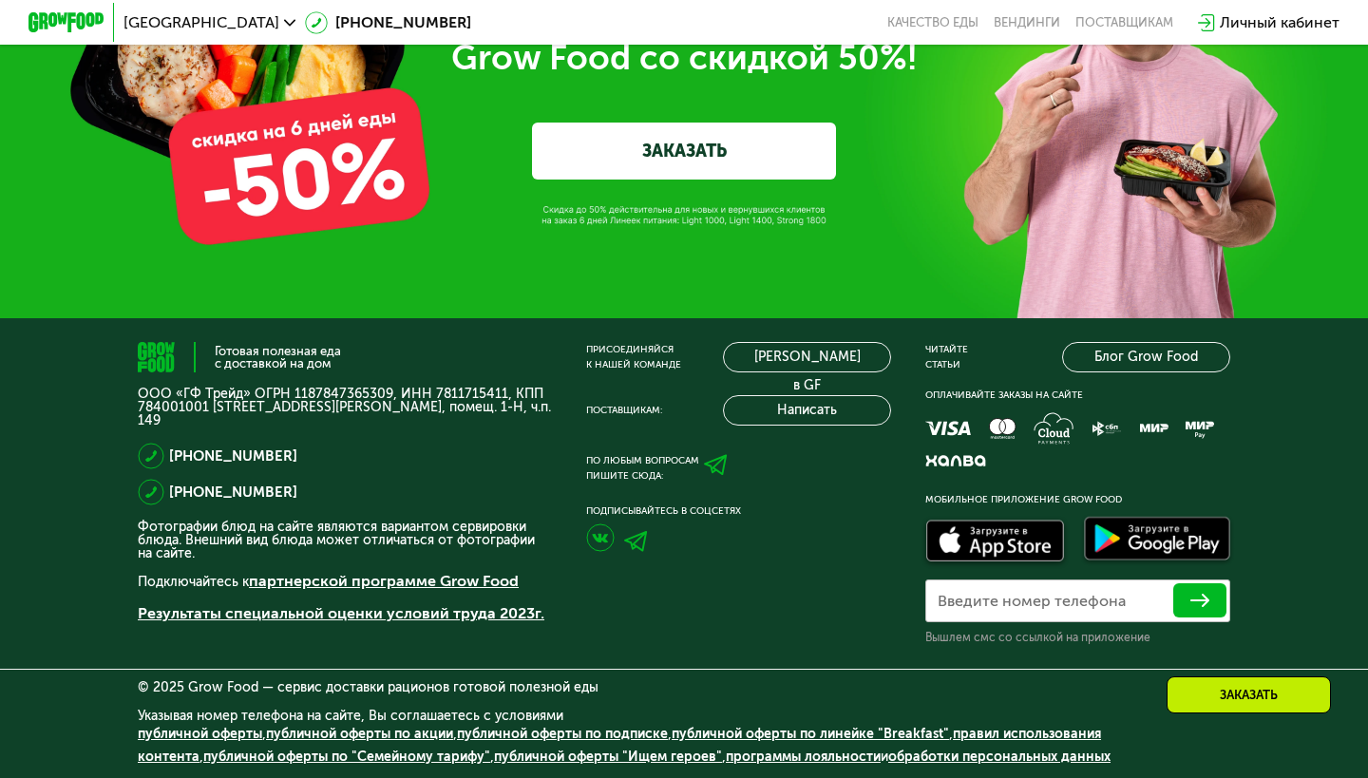
scroll to position [6019, 0]
